Goal: Task Accomplishment & Management: Use online tool/utility

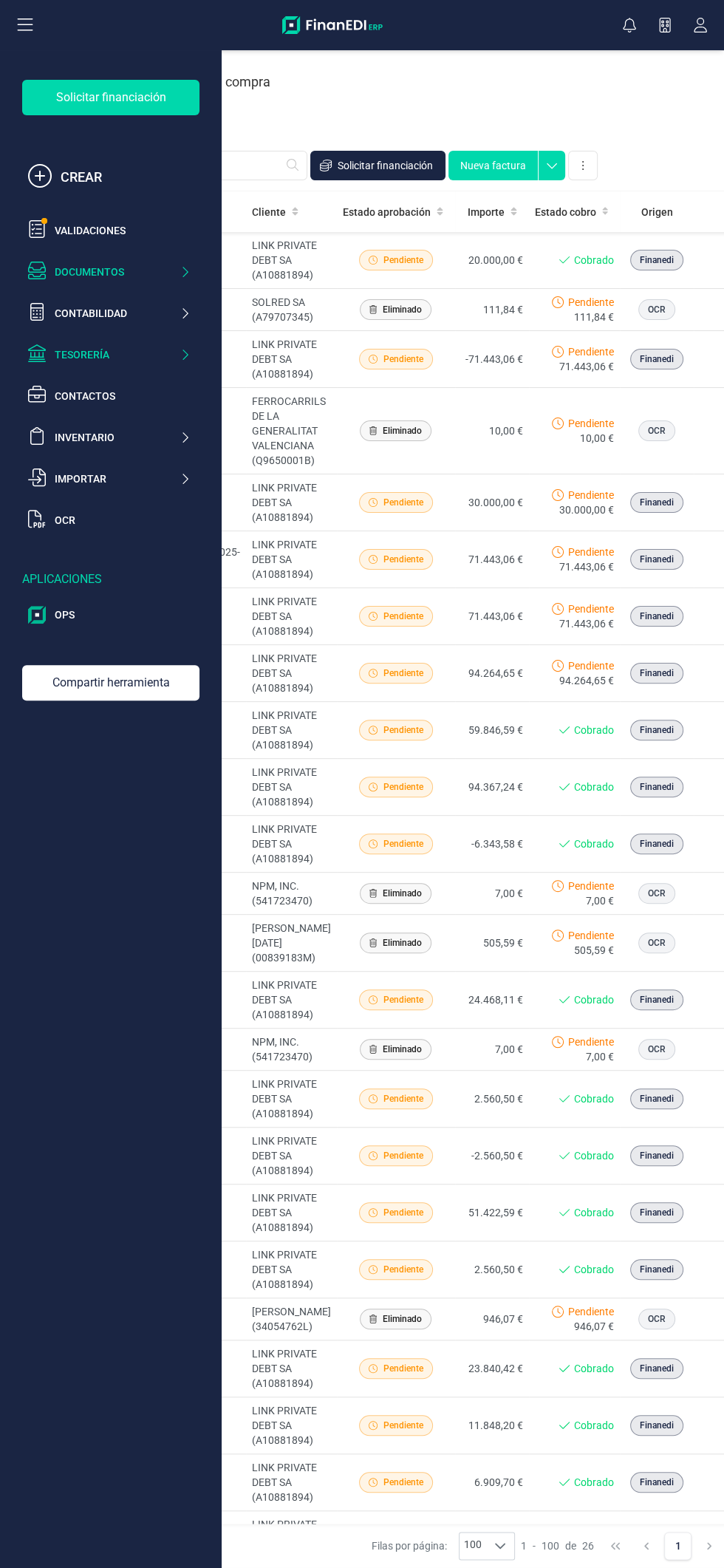
click at [160, 354] on div "Tesorería" at bounding box center [117, 354] width 125 height 15
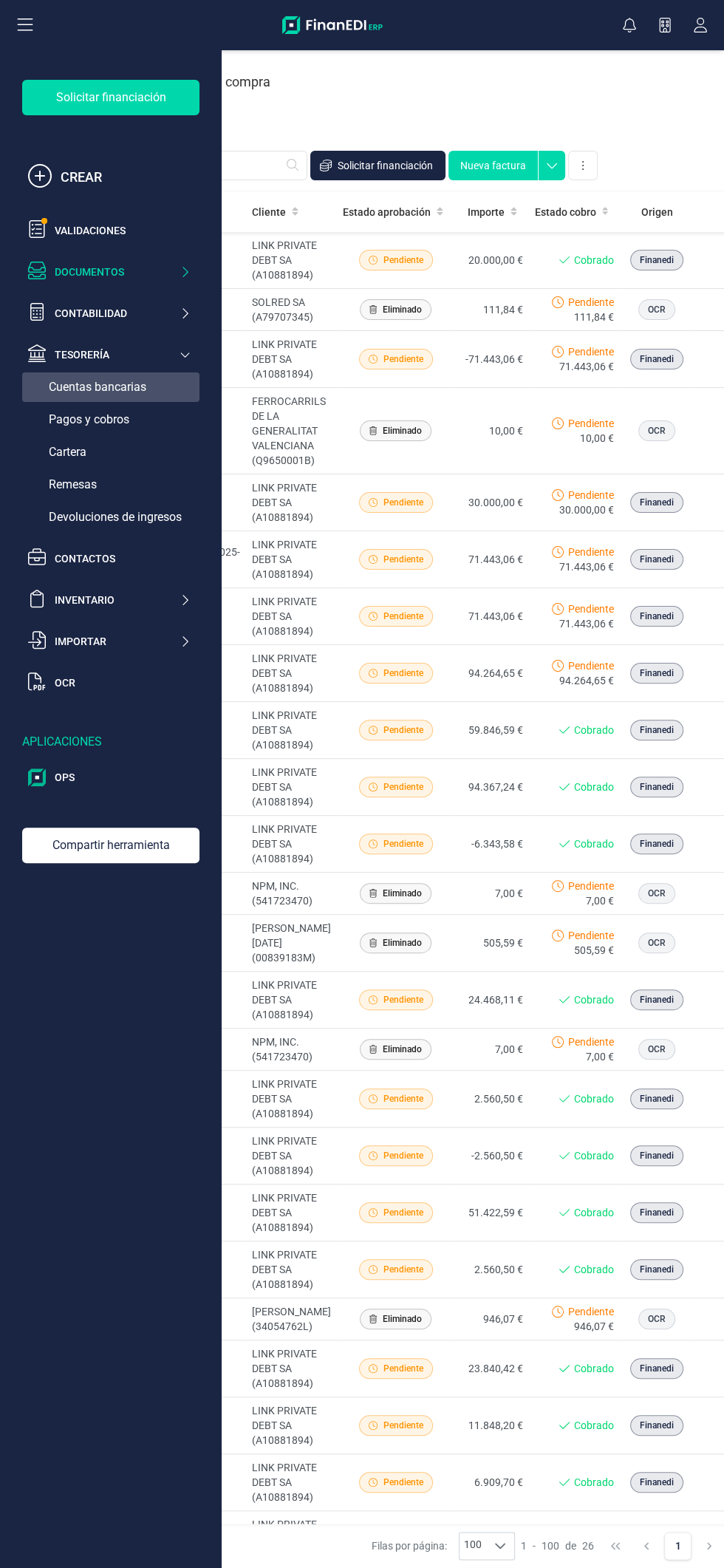
click at [157, 395] on div "Cuentas bancarias" at bounding box center [111, 387] width 178 height 29
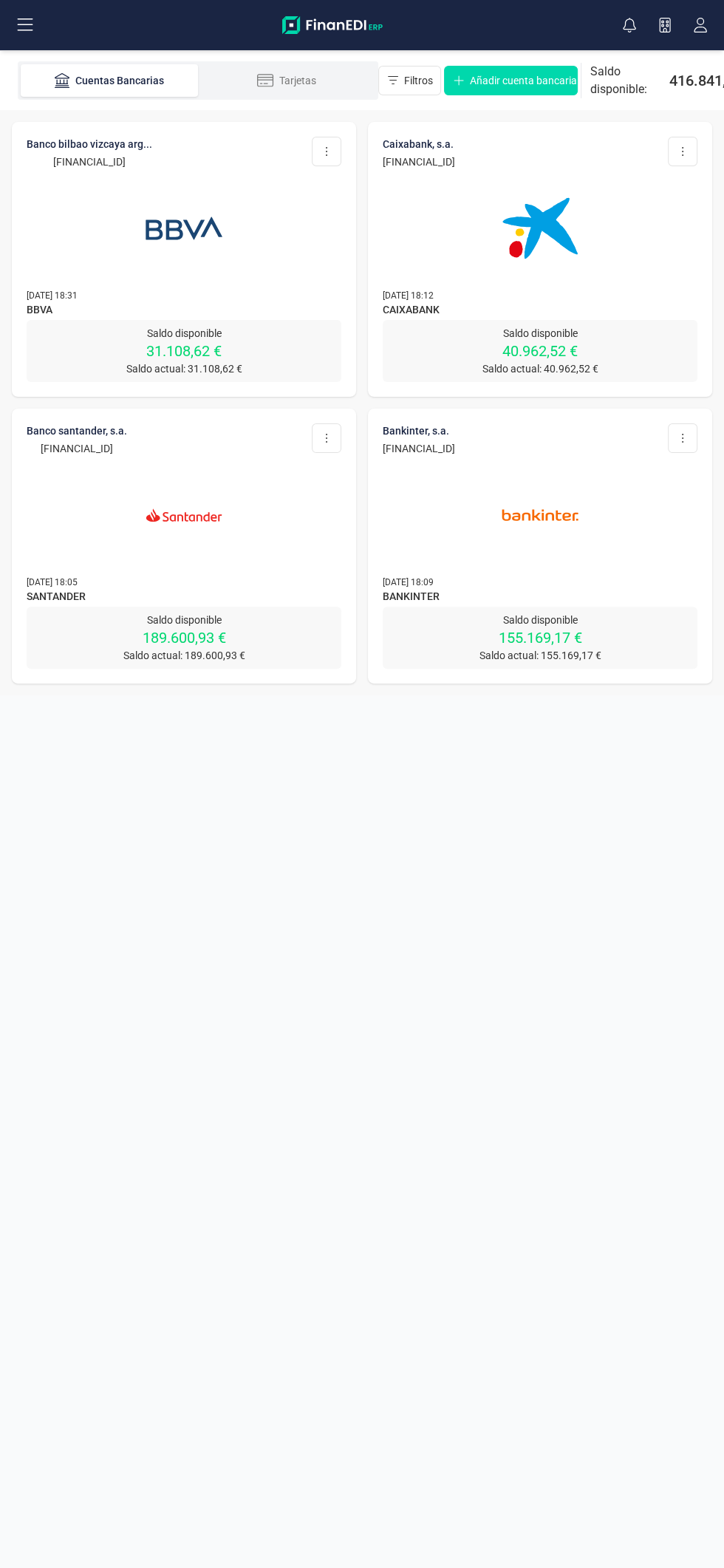
click at [236, 280] on img at bounding box center [183, 227] width 124 height 124
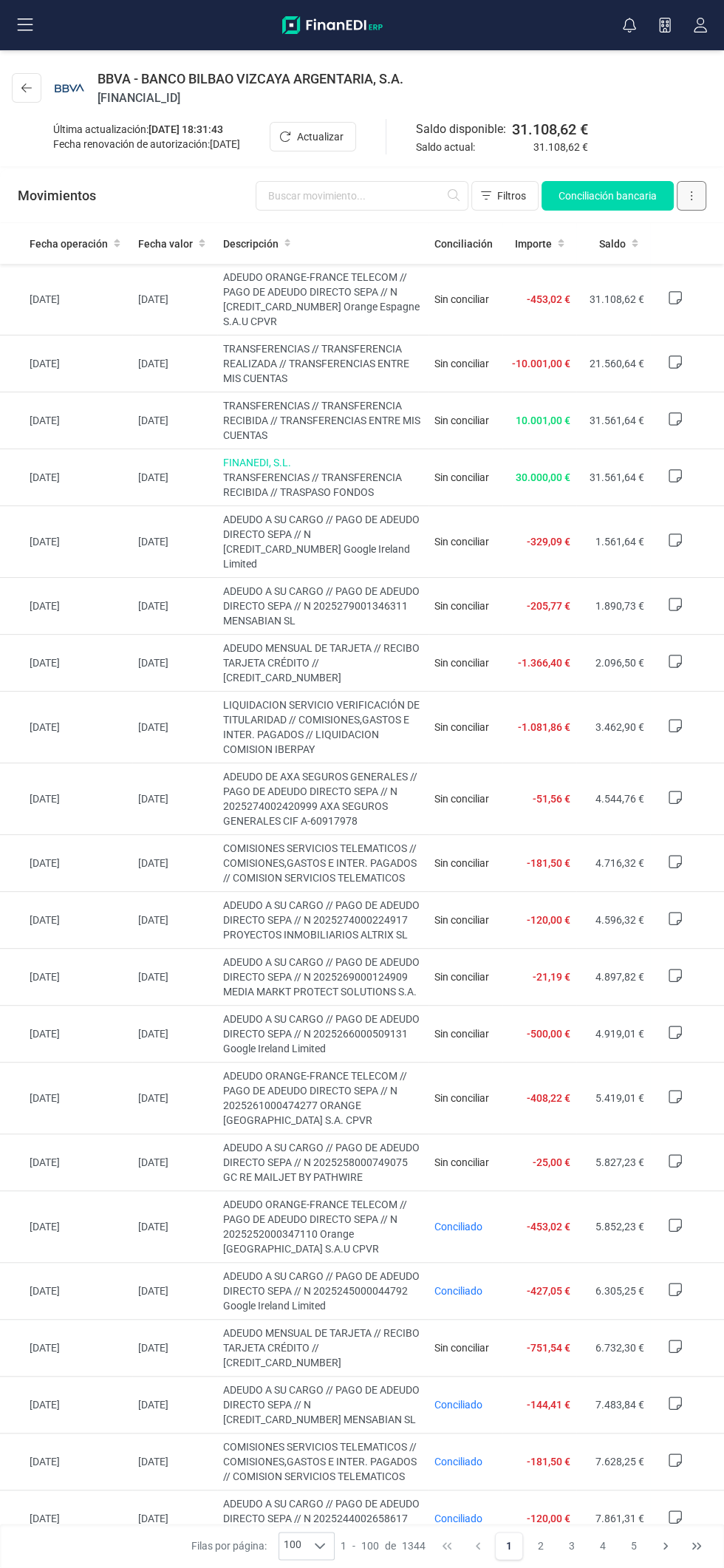
click at [691, 201] on icon at bounding box center [691, 196] width 3 height 12
click at [343, 130] on span "Actualizar" at bounding box center [320, 137] width 47 height 15
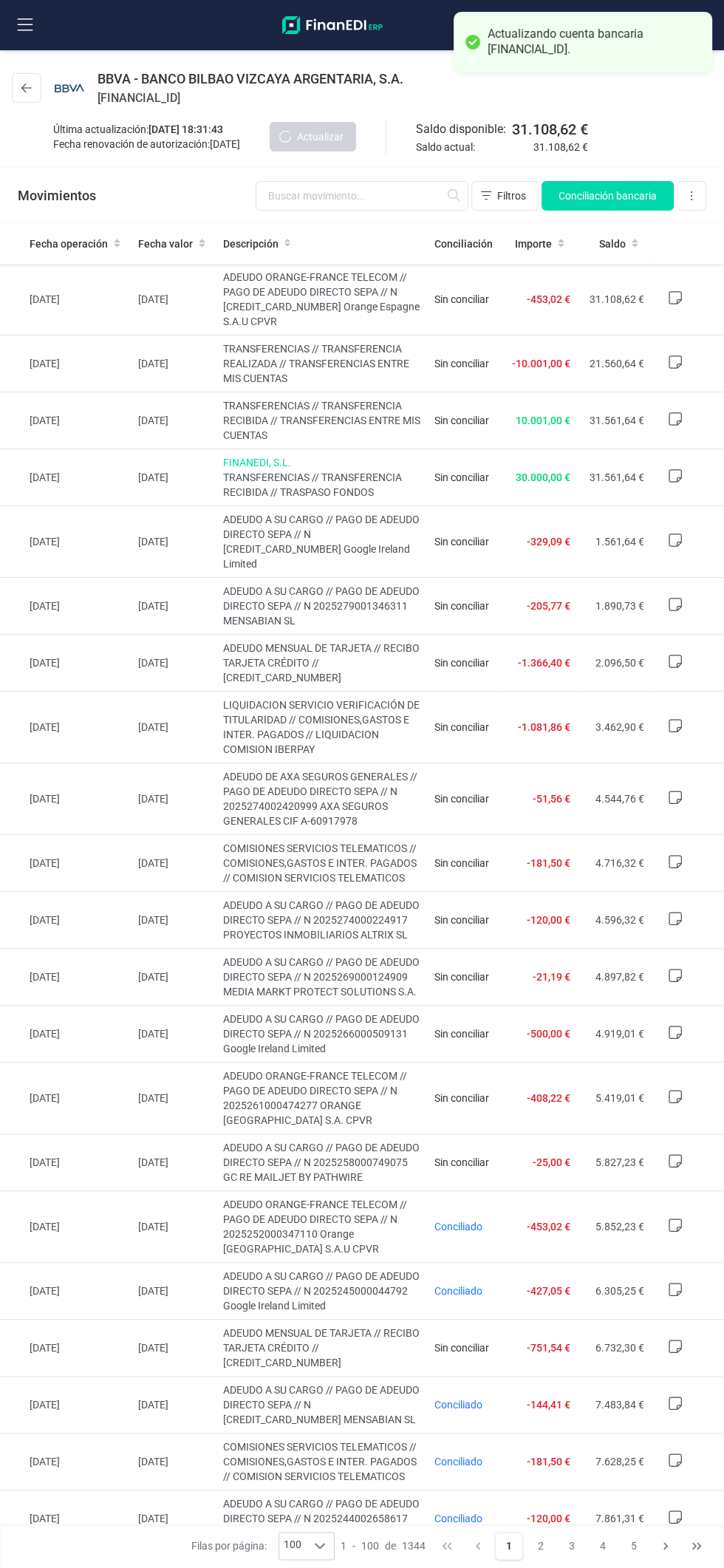
click at [60, 89] on img at bounding box center [70, 89] width 41 height 41
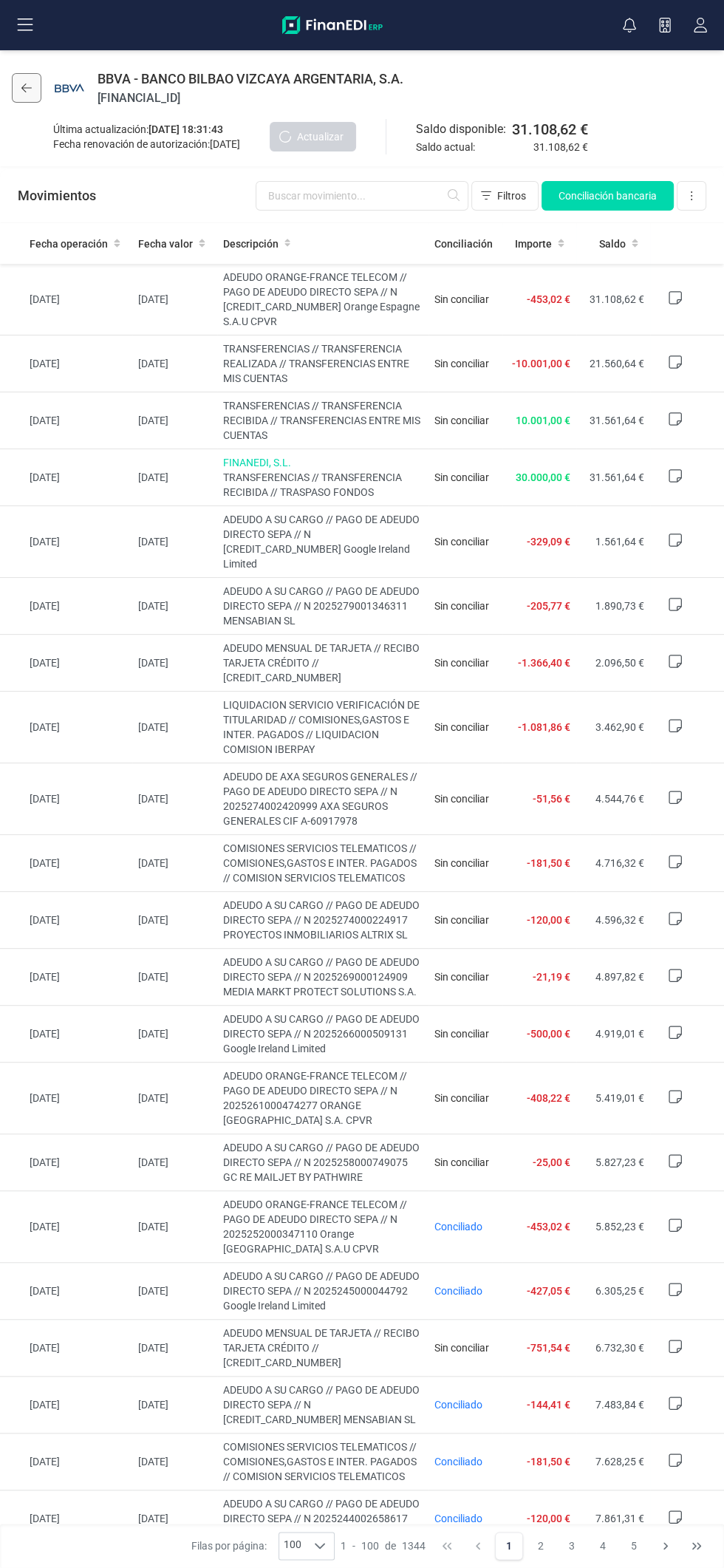
click at [26, 87] on icon at bounding box center [26, 88] width 11 height 9
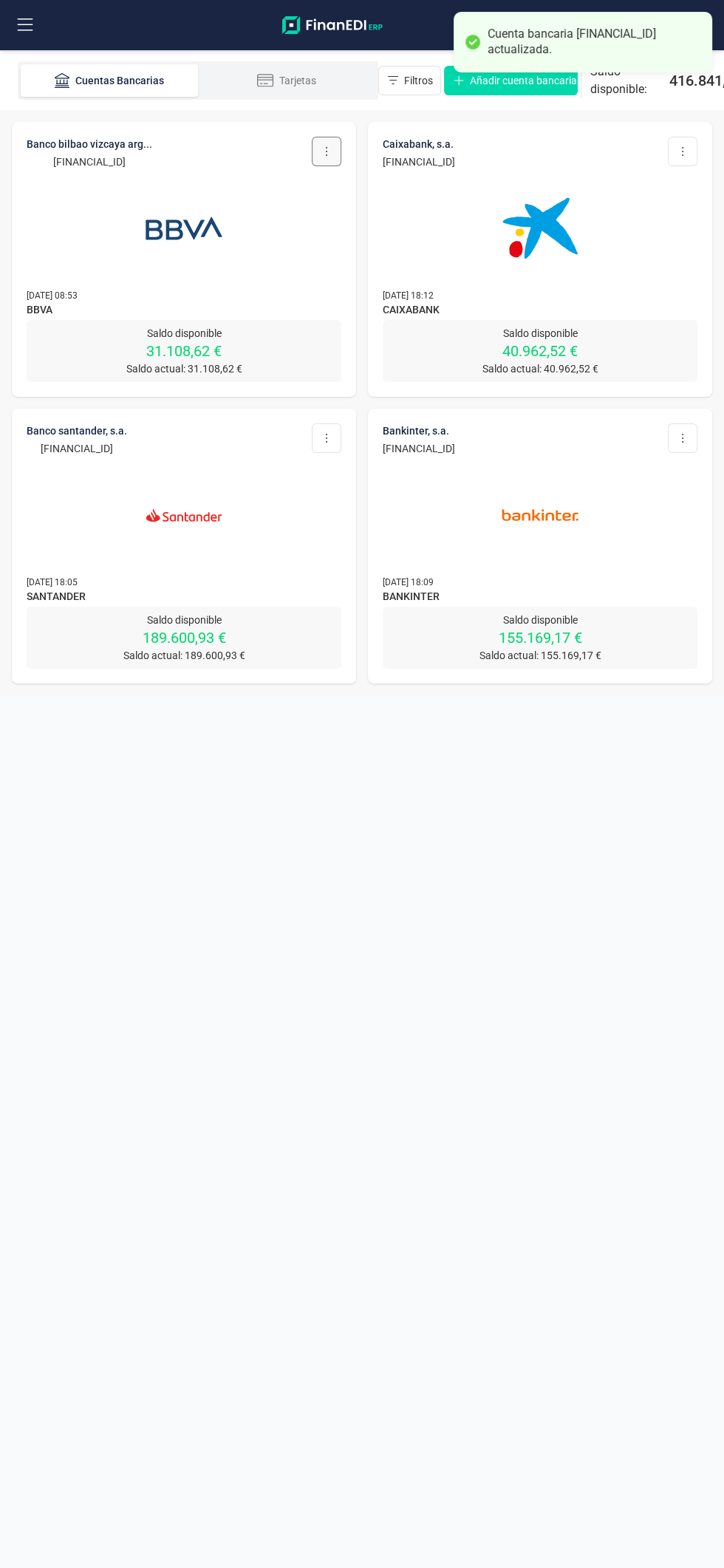
click at [326, 150] on icon at bounding box center [327, 151] width 2 height 9
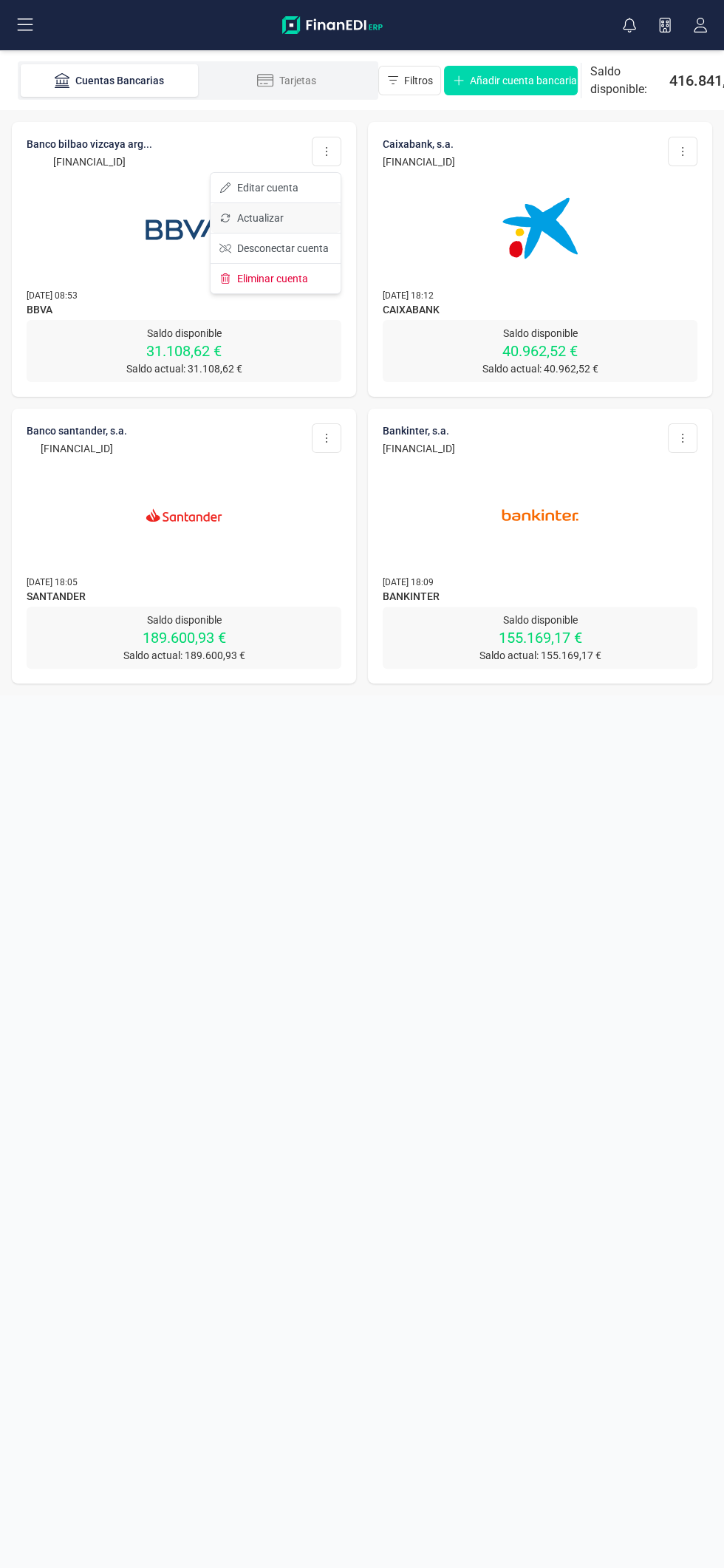
click at [300, 217] on button "Actualizar" at bounding box center [275, 218] width 130 height 29
